Goal: Browse casually: Explore the website without a specific task or goal

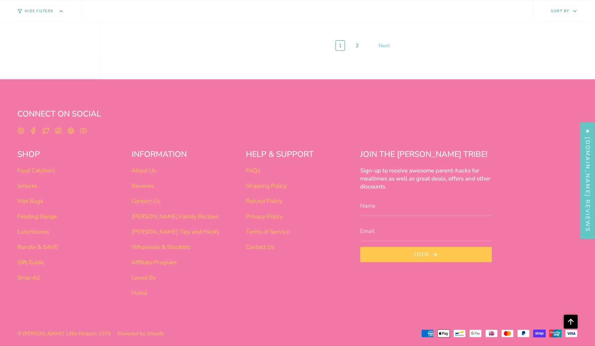
scroll to position [2944, 0]
